Goal: Task Accomplishment & Management: Manage account settings

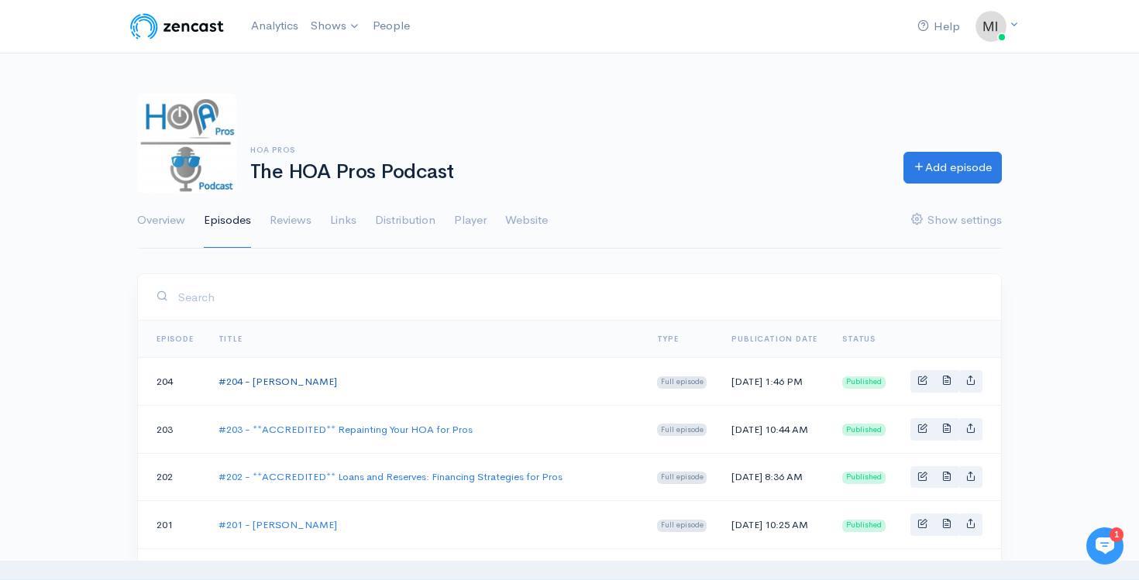
click at [283, 381] on link "#204 - [PERSON_NAME]" at bounding box center [277, 381] width 119 height 13
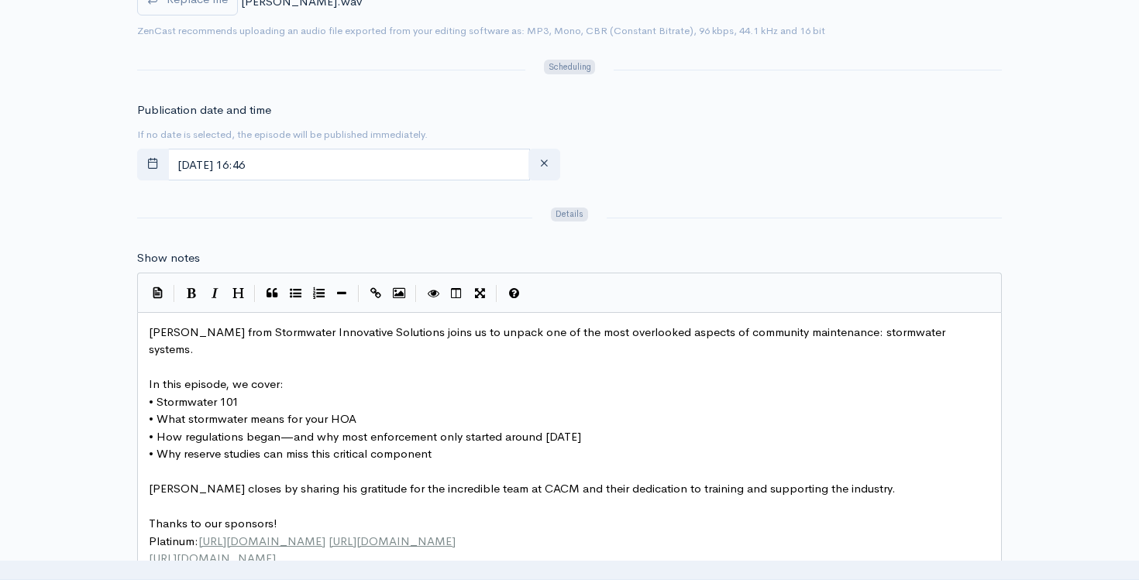
scroll to position [5, 0]
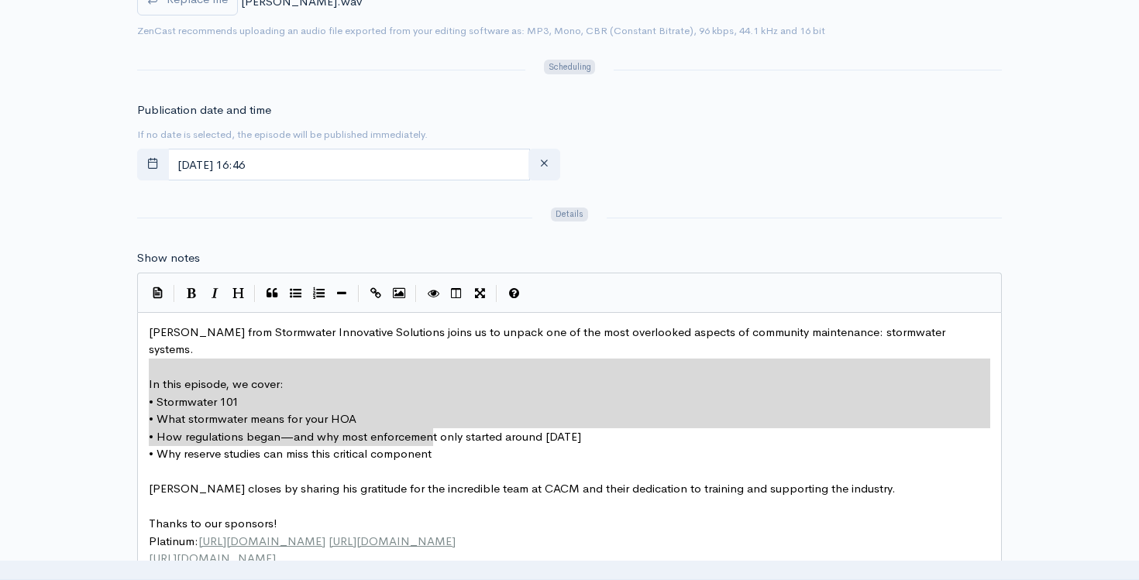
type textarea "[PERSON_NAME] from Stormwater Innovative Solutions joins us to unpack one of th…"
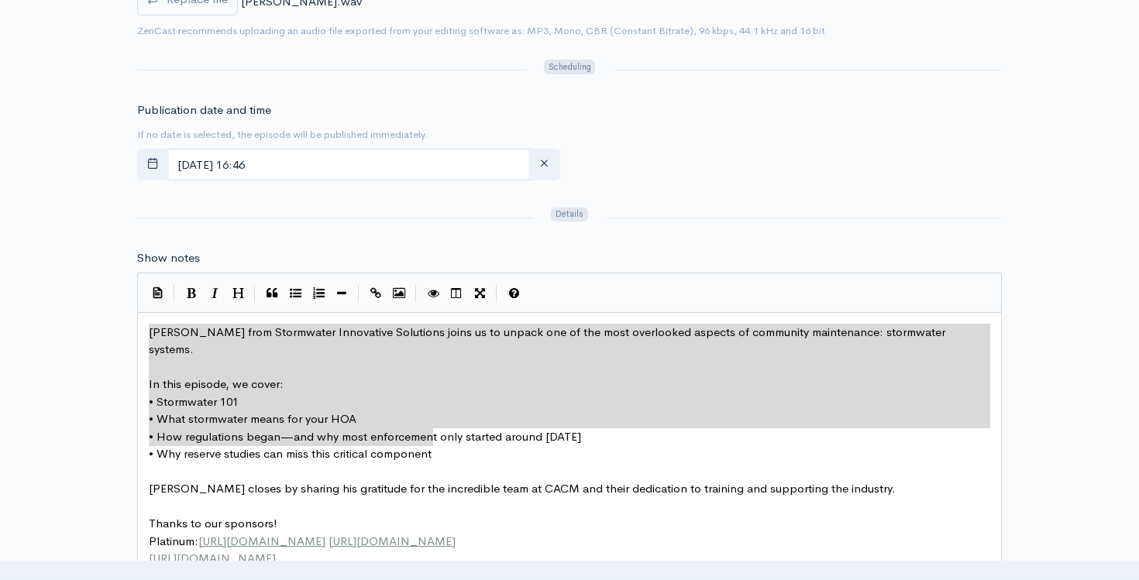
drag, startPoint x: 443, startPoint y: 441, endPoint x: 143, endPoint y: 336, distance: 317.5
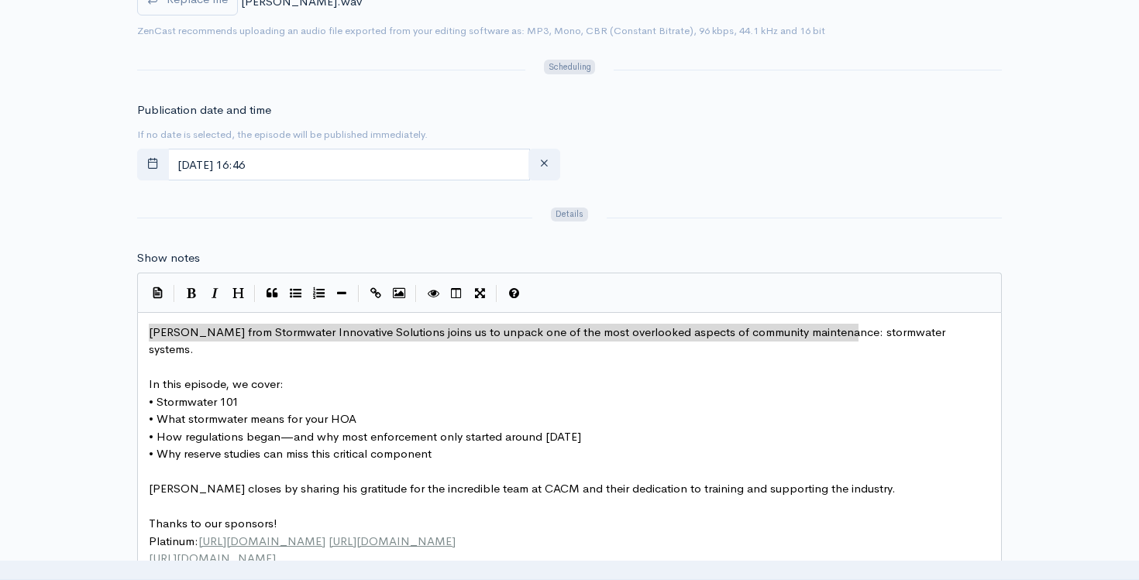
type textarea "[PERSON_NAME] from Stormwater Innovative Solutions joins us to unpack one of th…"
drag, startPoint x: 152, startPoint y: 333, endPoint x: 969, endPoint y: 334, distance: 817.3
click at [256, 429] on span "• How regulations began—and why most enforcement only started around [DATE]" at bounding box center [365, 436] width 432 height 15
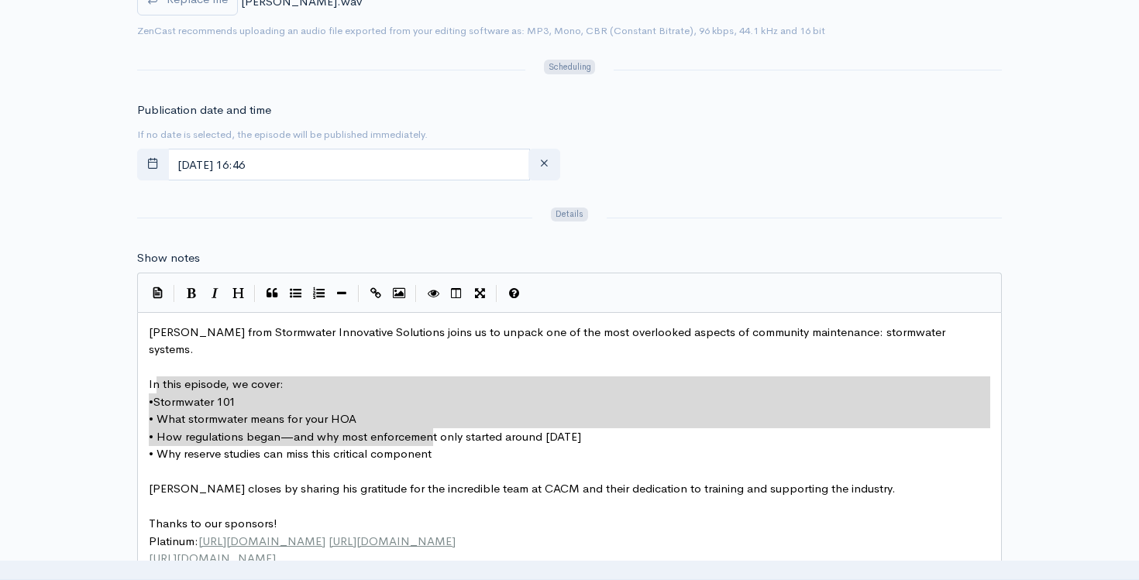
type textarea "In this episode, we cover: • Stormwater 101 • What stormwater means for your HO…"
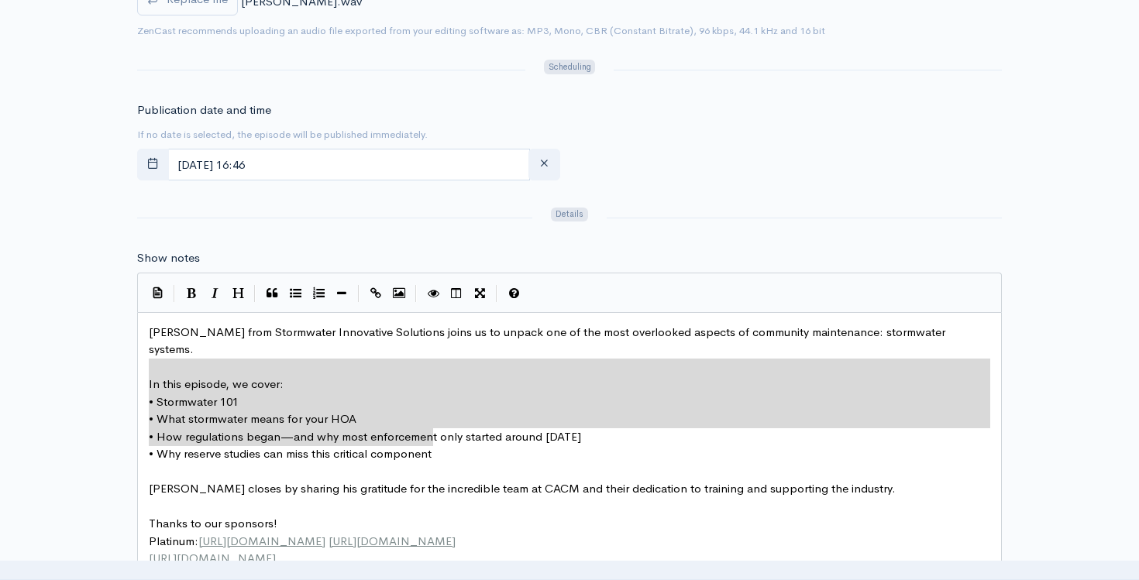
drag, startPoint x: 447, startPoint y: 437, endPoint x: 140, endPoint y: 373, distance: 313.3
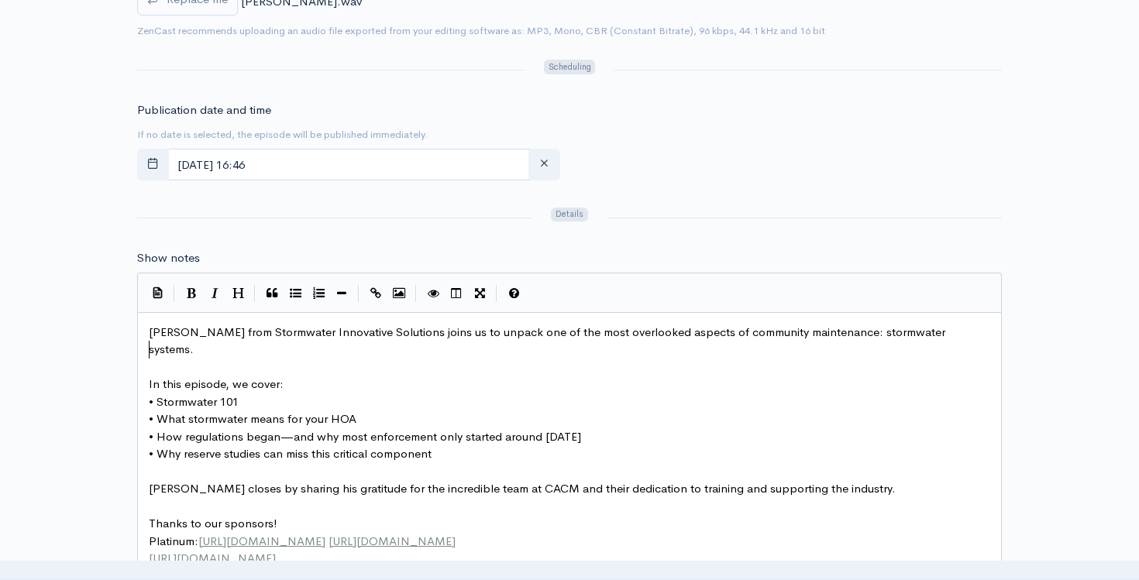
click at [342, 359] on pre "​" at bounding box center [569, 368] width 847 height 18
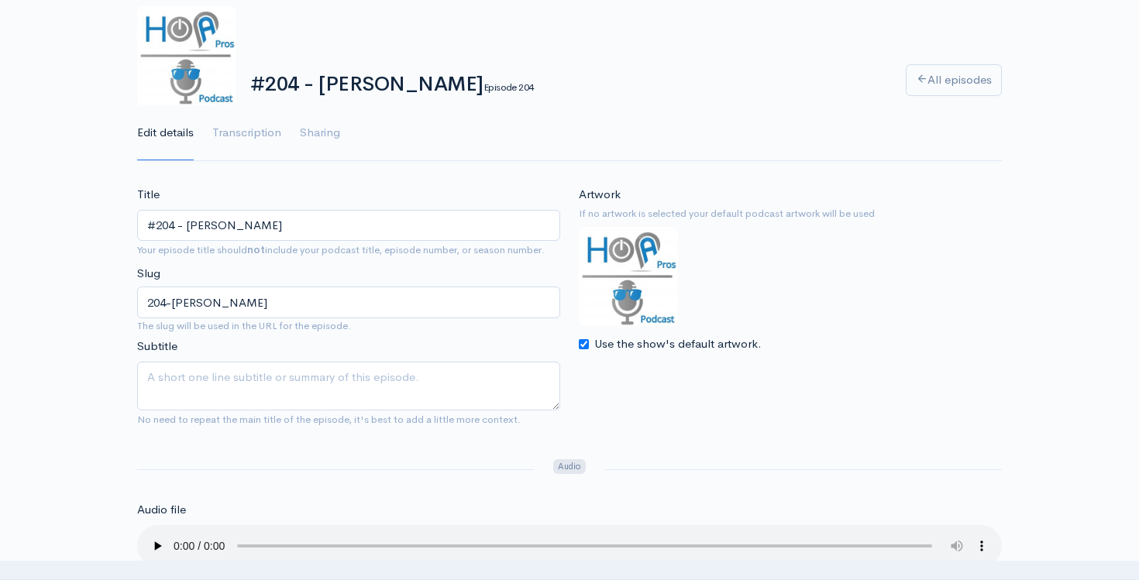
scroll to position [0, 0]
